Goal: Task Accomplishment & Management: Use online tool/utility

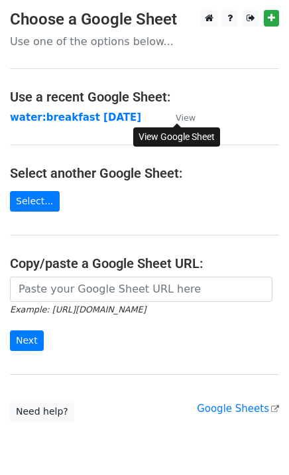
click at [179, 115] on small "View" at bounding box center [186, 118] width 20 height 10
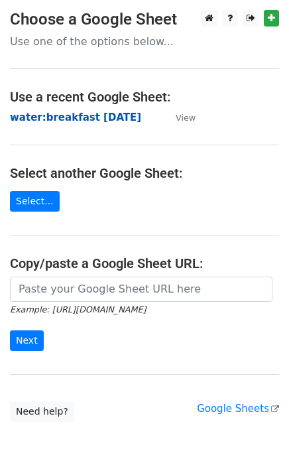
click at [86, 118] on strong "water:breakfast [DATE]" at bounding box center [75, 117] width 131 height 12
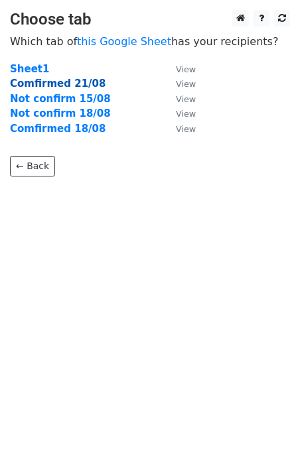
click at [37, 80] on strong "Comfirmed 21/08" at bounding box center [58, 84] width 96 height 12
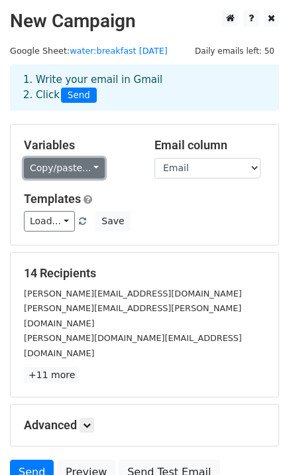
click at [69, 168] on link "Copy/paste..." at bounding box center [64, 168] width 81 height 21
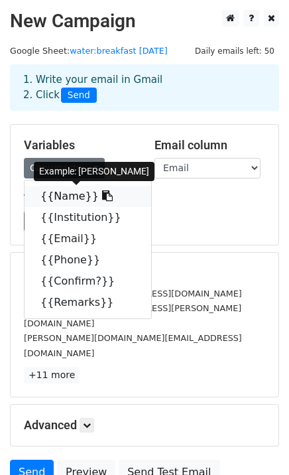
click at [55, 198] on link "{{Name}}" at bounding box center [88, 196] width 127 height 21
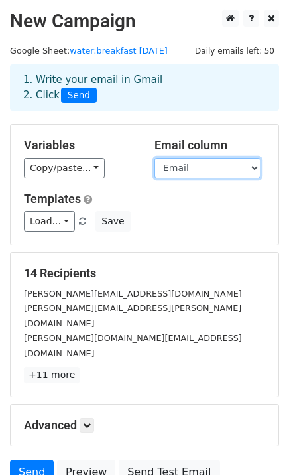
click at [191, 167] on select "Name Institution Email Phone Confirm? Remarks" at bounding box center [208, 168] width 106 height 21
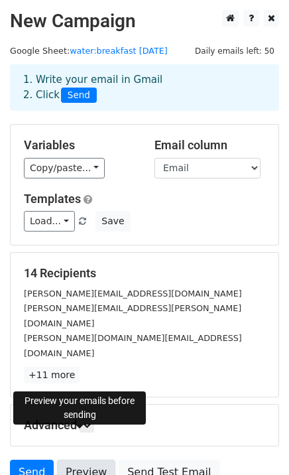
click at [85, 460] on link "Preview" at bounding box center [86, 472] width 58 height 25
click at [24, 460] on link "Send" at bounding box center [32, 472] width 44 height 25
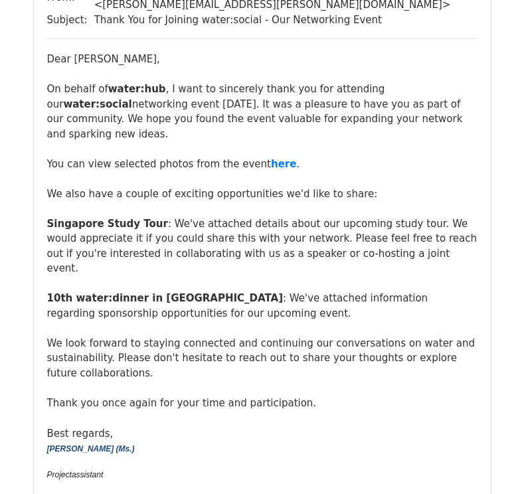
scroll to position [11368, 0]
